Goal: Manage account settings

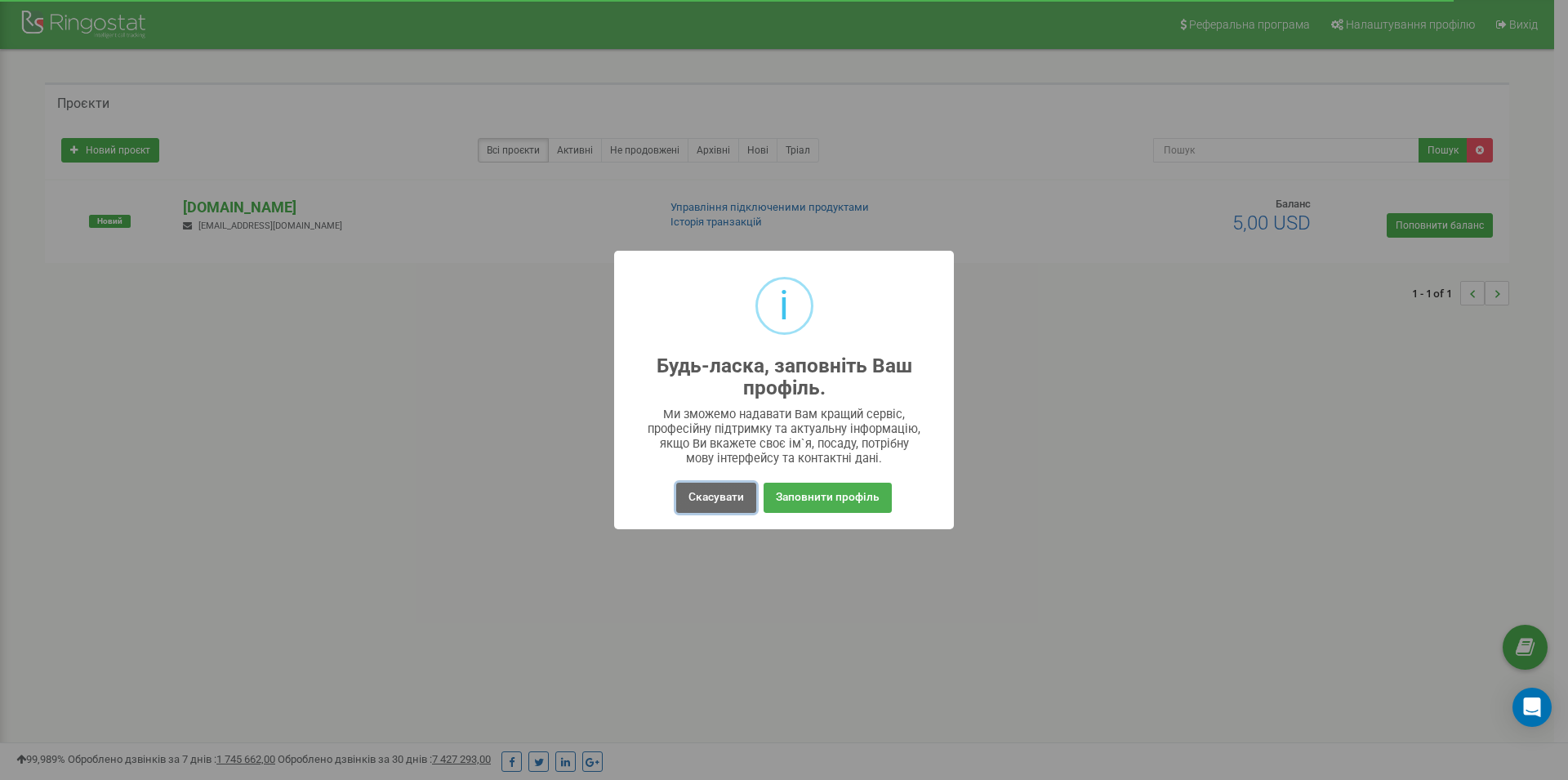
click at [712, 493] on button "Скасувати" at bounding box center [716, 498] width 80 height 31
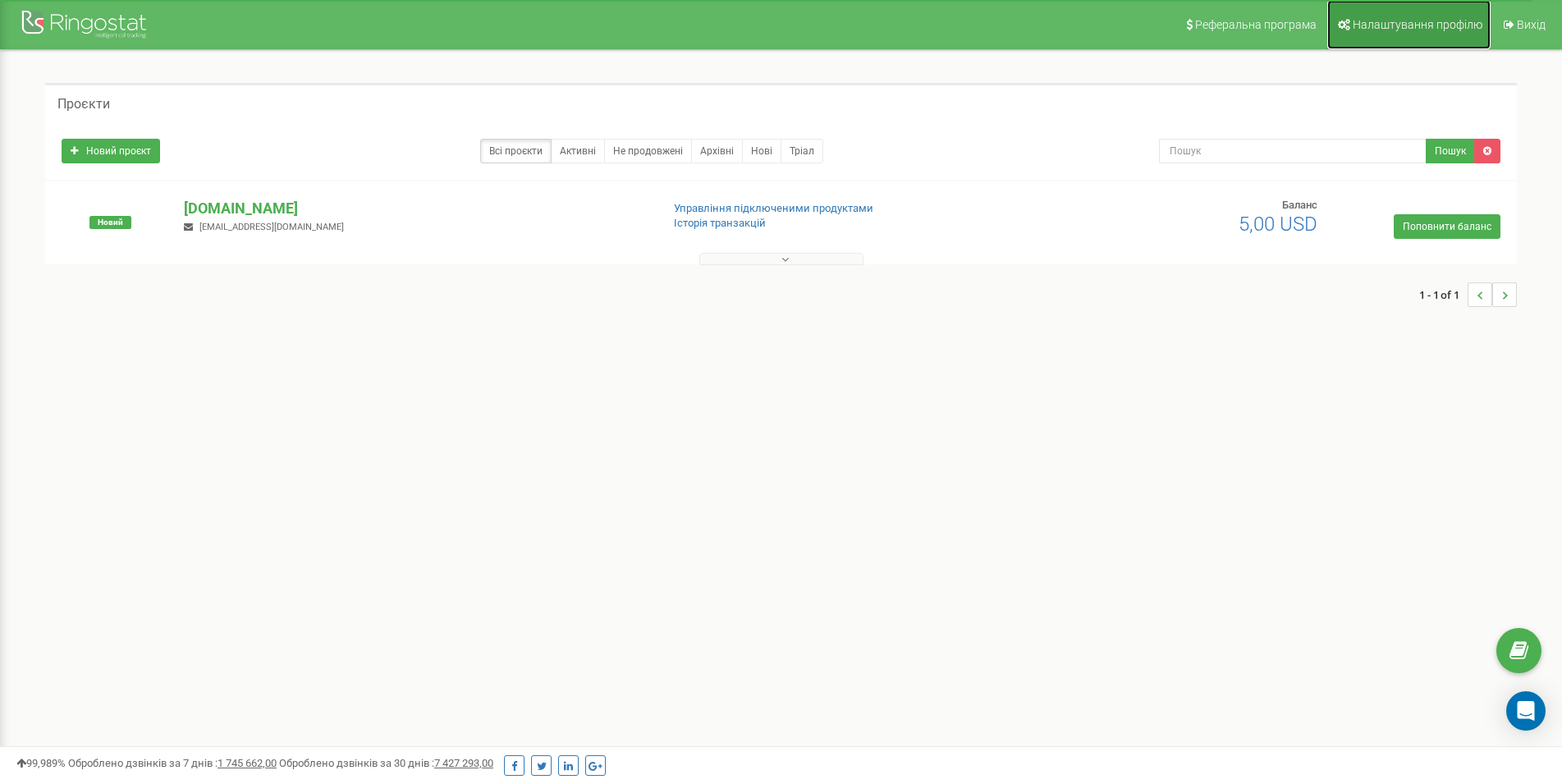
click at [1419, 21] on span "Налаштування профілю" at bounding box center [1417, 24] width 130 height 13
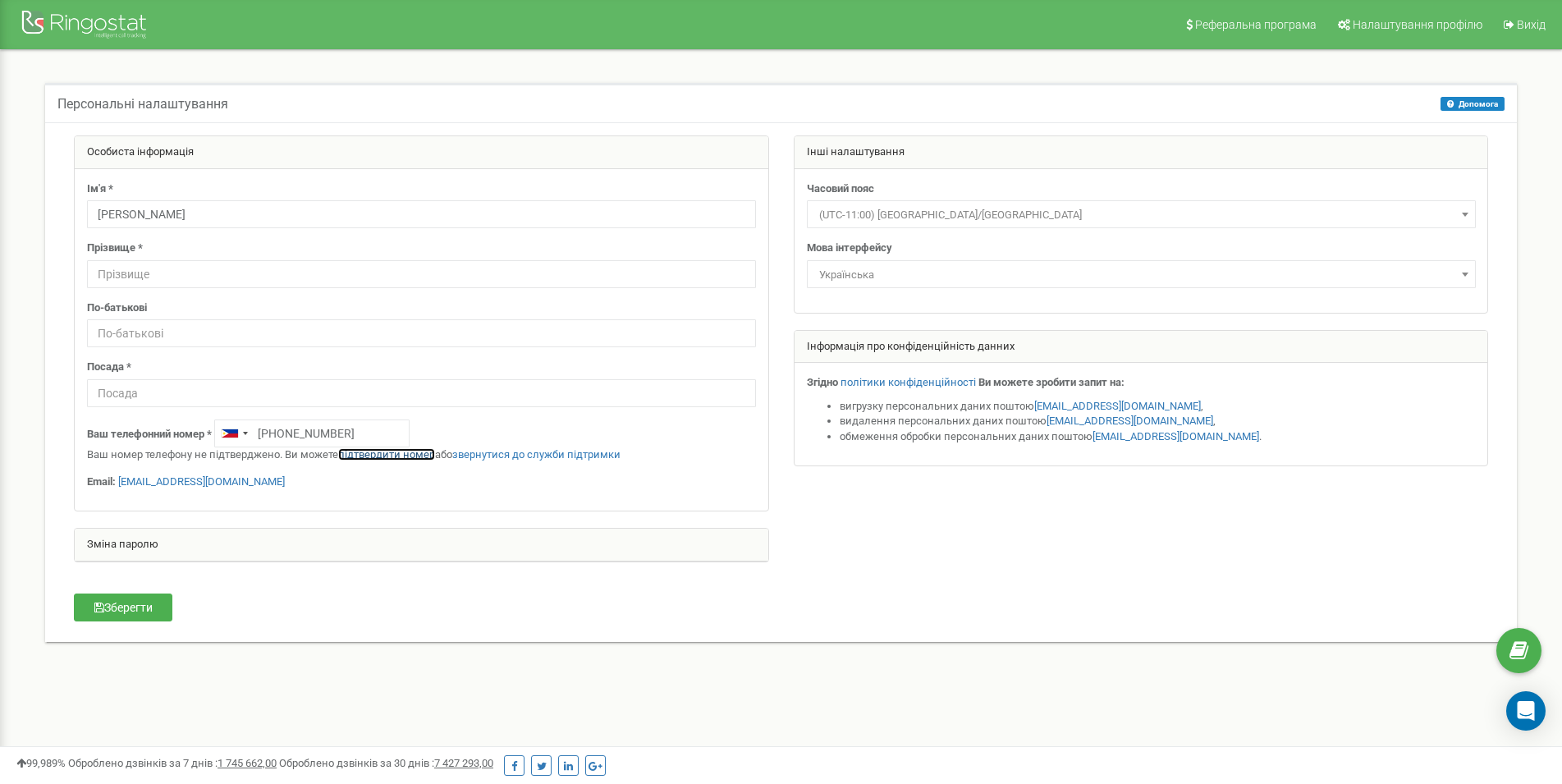
click at [387, 454] on link "підтвердити номер" at bounding box center [386, 454] width 97 height 13
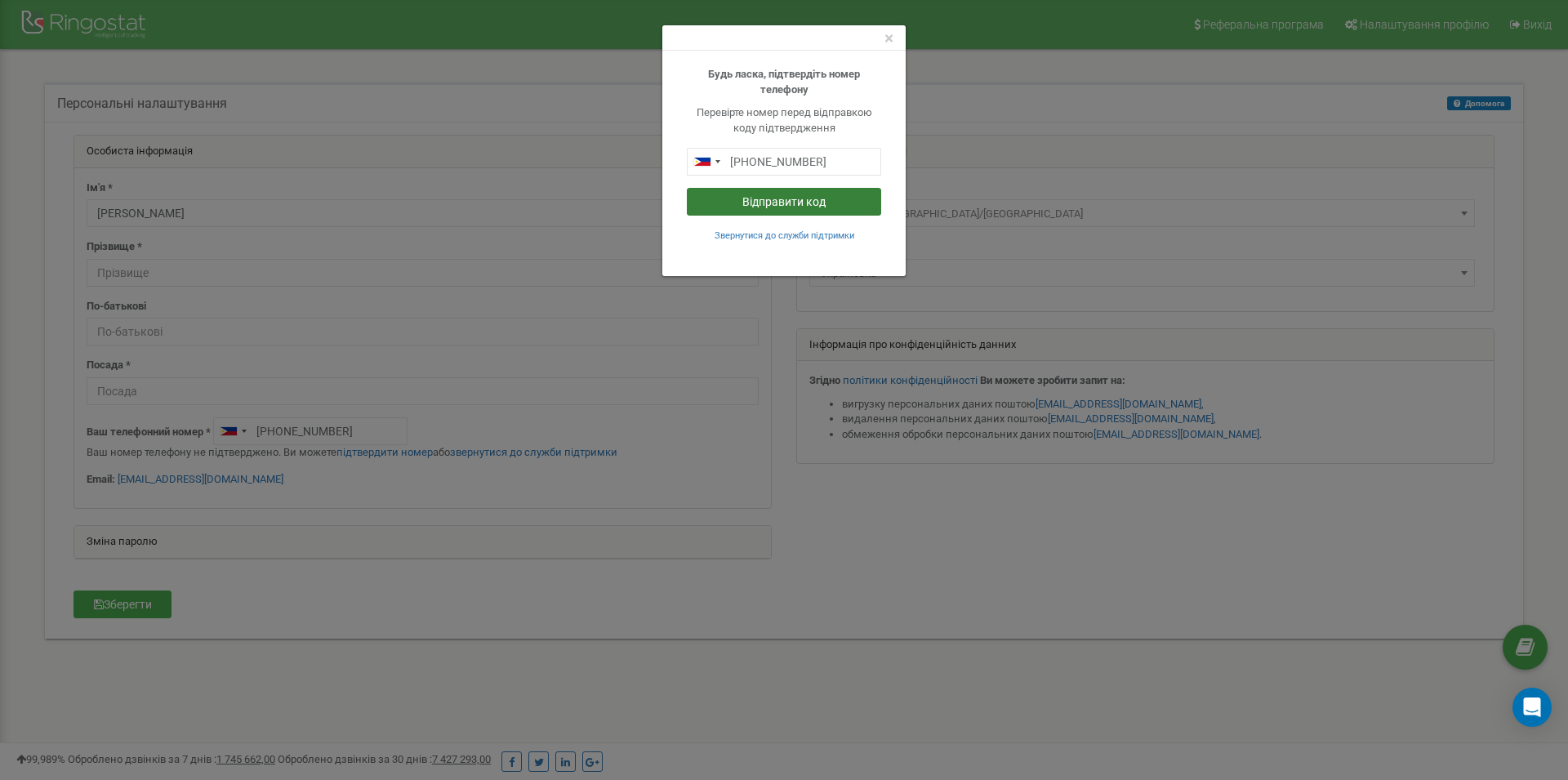
click at [804, 200] on button "Відправити код" at bounding box center [784, 201] width 195 height 28
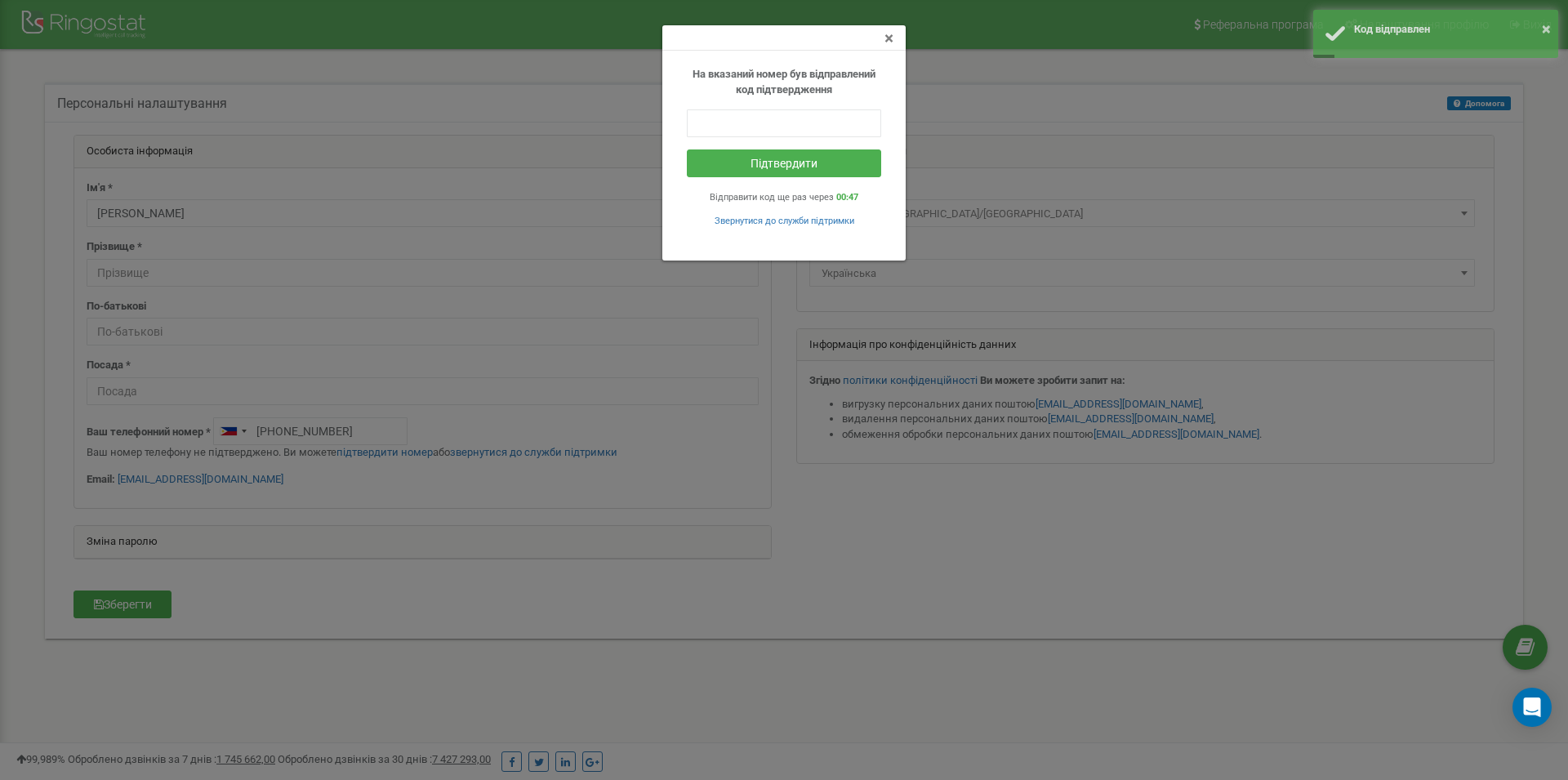
click at [886, 41] on span "×" at bounding box center [889, 39] width 9 height 20
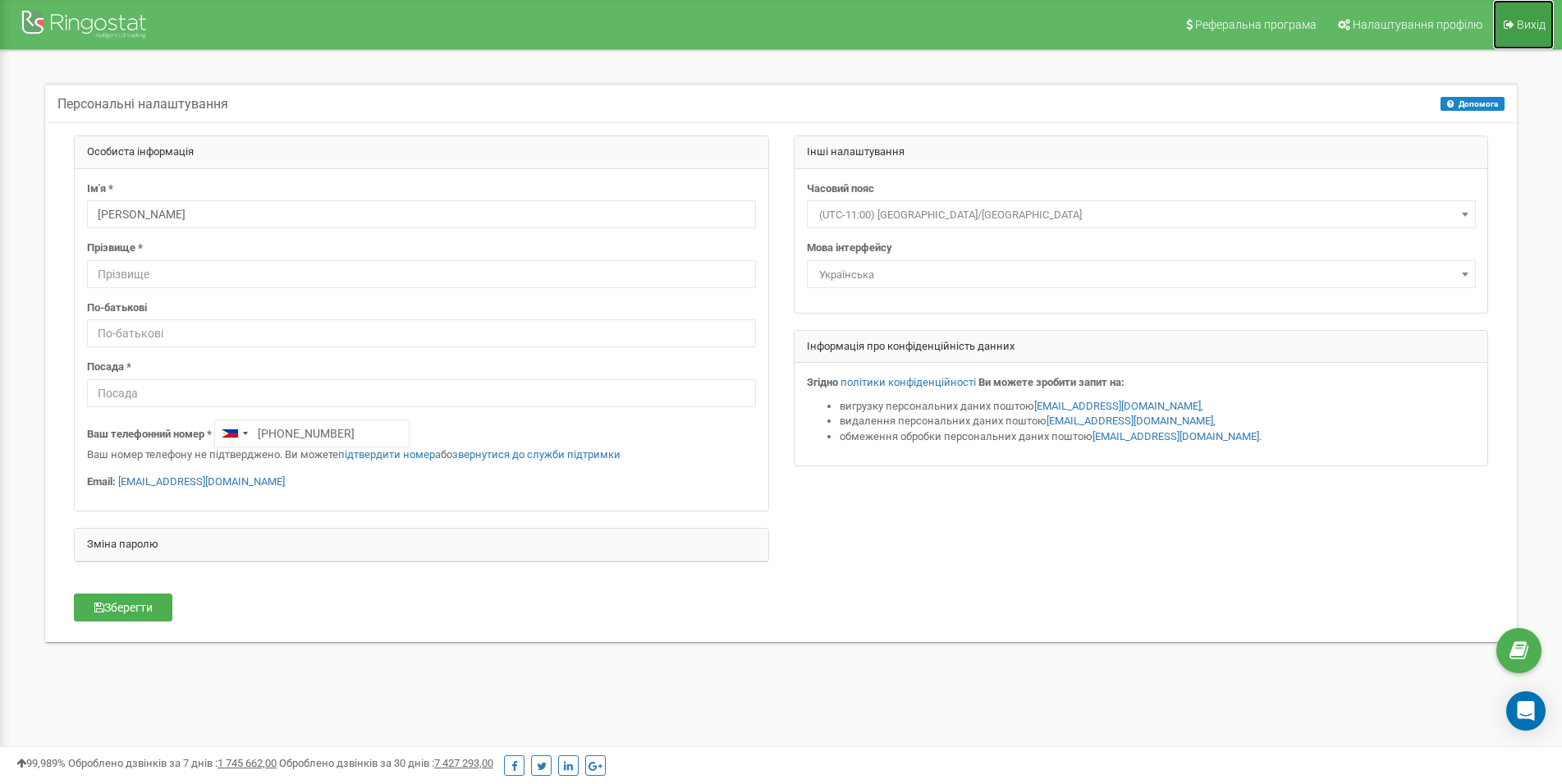
click at [1522, 21] on span "Вихід" at bounding box center [1531, 24] width 29 height 13
